Goal: Find specific page/section: Find specific page/section

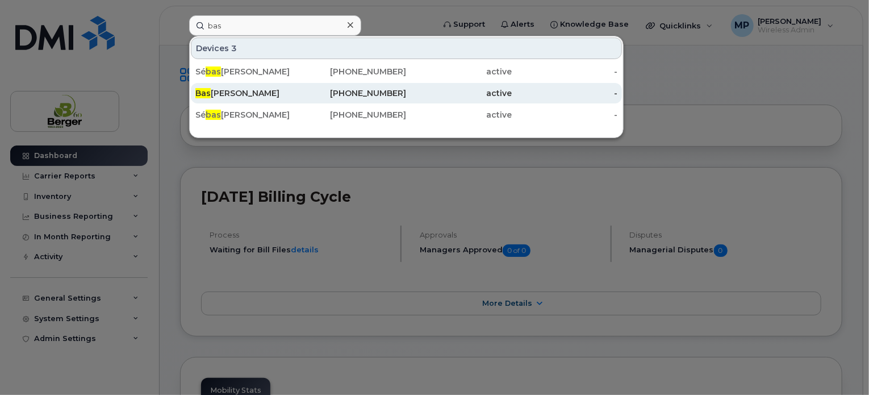
type input "bas"
click at [229, 93] on div "Bas Brouwer" at bounding box center [248, 92] width 106 height 11
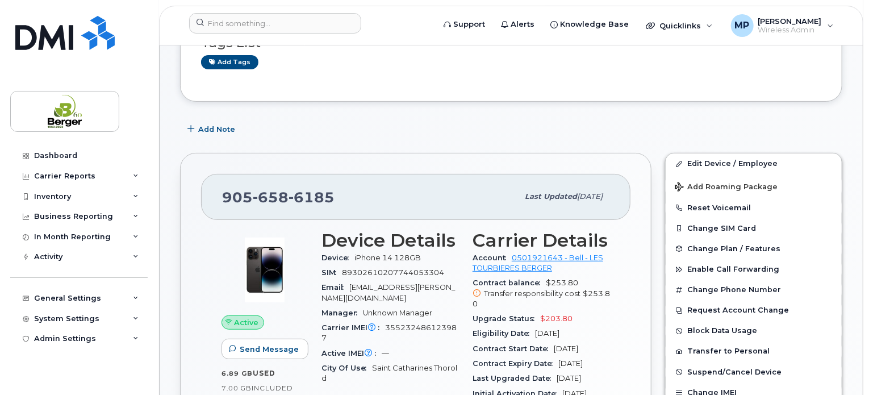
scroll to position [170, 0]
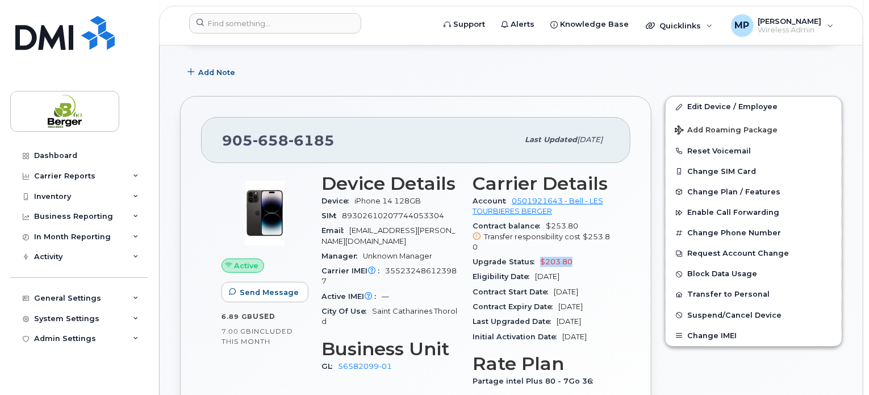
drag, startPoint x: 560, startPoint y: 258, endPoint x: 539, endPoint y: 258, distance: 21.0
click at [539, 258] on div "Upgrade Status $203.80" at bounding box center [540, 261] width 137 height 15
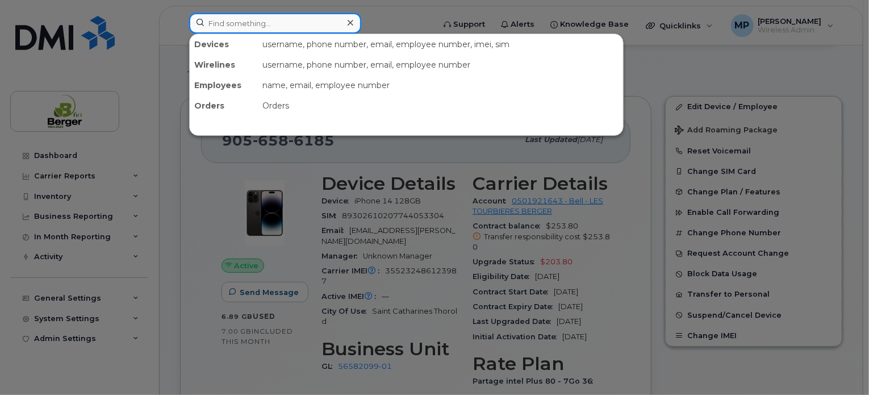
click at [274, 23] on input at bounding box center [275, 23] width 172 height 20
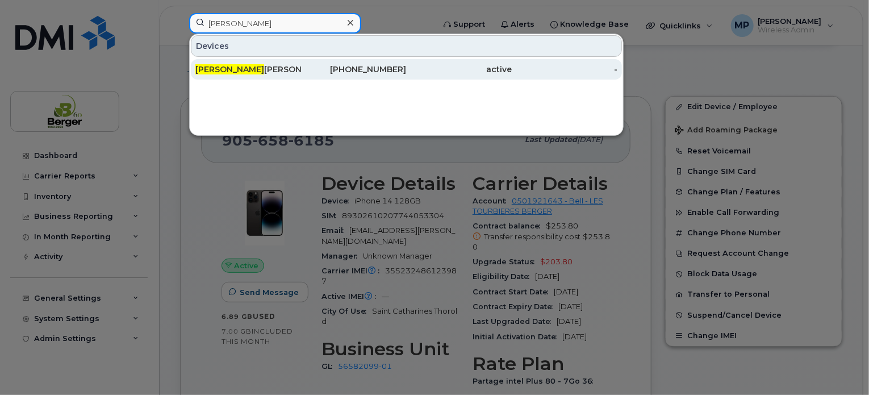
type input "kevin"
click at [263, 67] on div "Kevin Triemstra" at bounding box center [248, 69] width 106 height 11
